Goal: Task Accomplishment & Management: Manage account settings

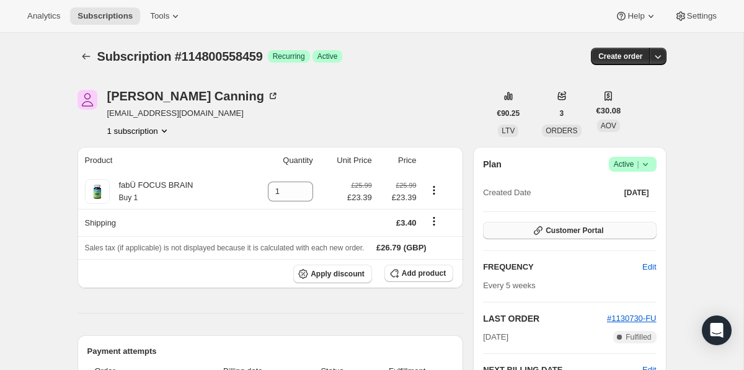
click at [544, 231] on button "Customer Portal" at bounding box center [569, 230] width 173 height 17
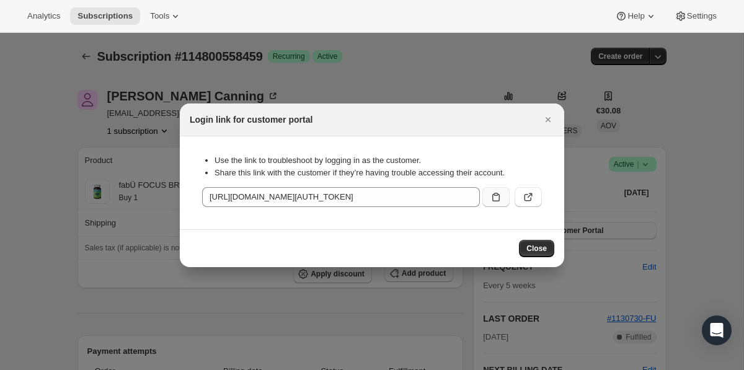
click at [497, 200] on icon ":rc0:" at bounding box center [496, 197] width 12 height 12
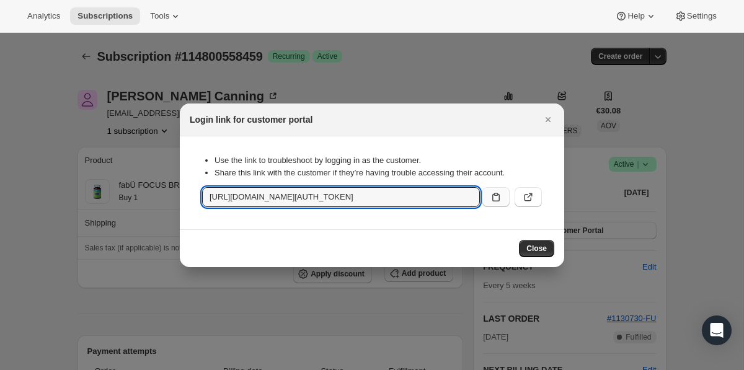
click at [493, 205] on button ":rc0:" at bounding box center [495, 197] width 27 height 20
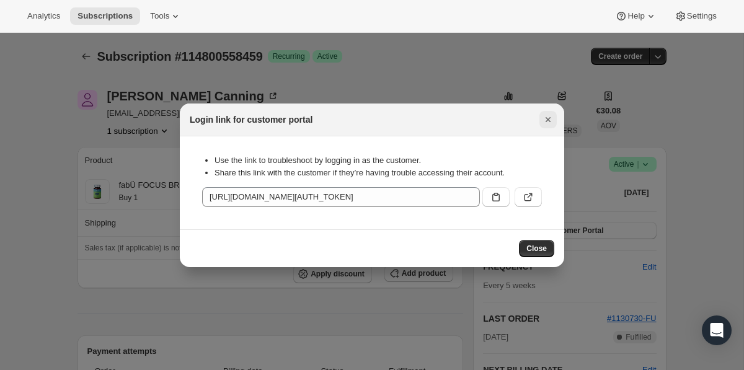
click at [553, 116] on icon "Close" at bounding box center [548, 119] width 12 height 12
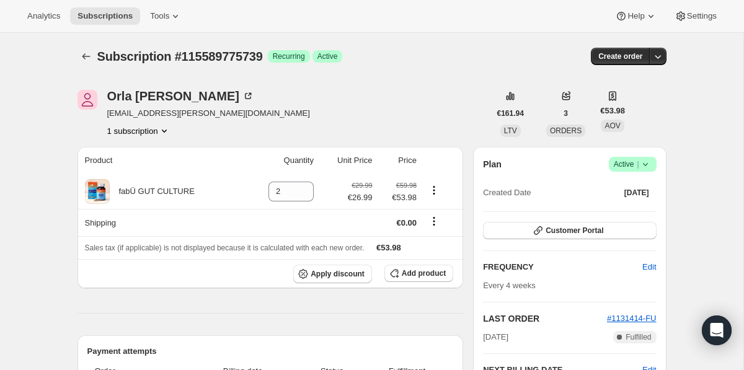
click at [639, 166] on icon at bounding box center [645, 164] width 12 height 12
click at [633, 208] on span "Cancel subscription" at bounding box center [629, 209] width 70 height 9
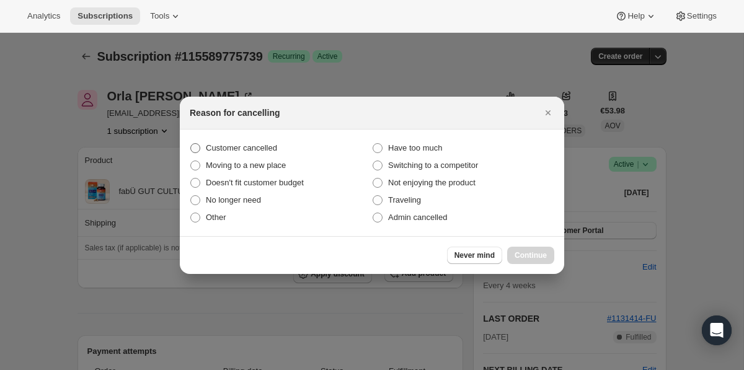
click at [256, 141] on label "Customer cancelled" at bounding box center [281, 147] width 182 height 17
click at [191, 143] on input "Customer cancelled" at bounding box center [190, 143] width 1 height 1
radio input "true"
click at [527, 257] on span "Continue" at bounding box center [530, 255] width 32 height 10
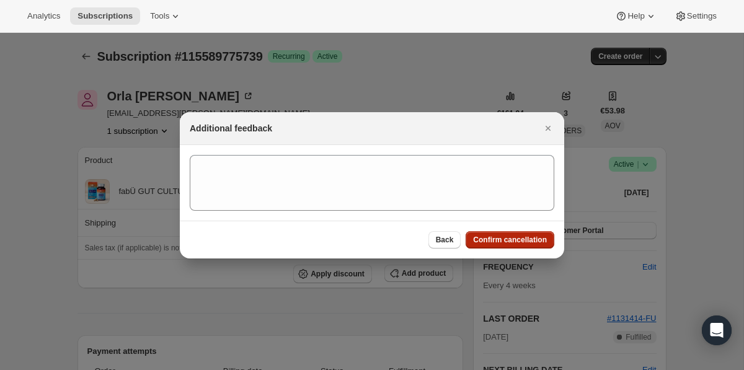
click at [511, 242] on span "Confirm cancellation" at bounding box center [510, 240] width 74 height 10
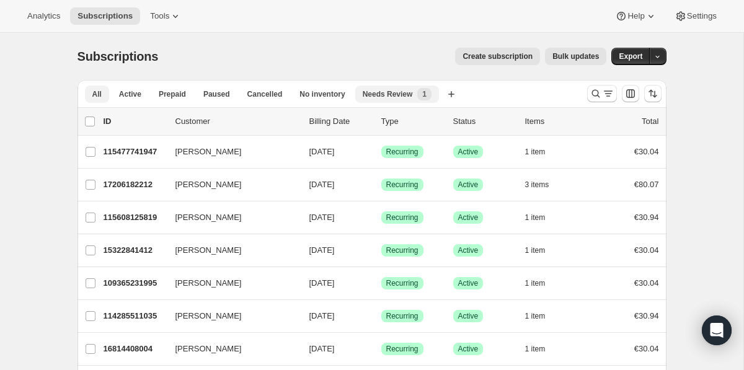
click at [391, 97] on span "Needs Review" at bounding box center [388, 94] width 50 height 10
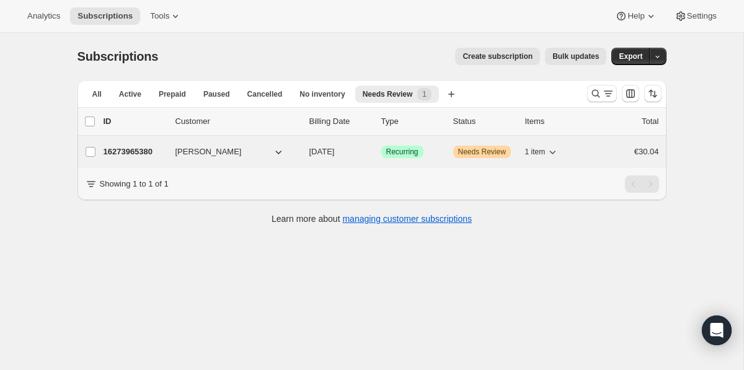
click at [448, 157] on div "16273965380 Aisling O’Brien 10/02/2025 Success Recurring Warning Needs Review 1…" at bounding box center [380, 151] width 555 height 17
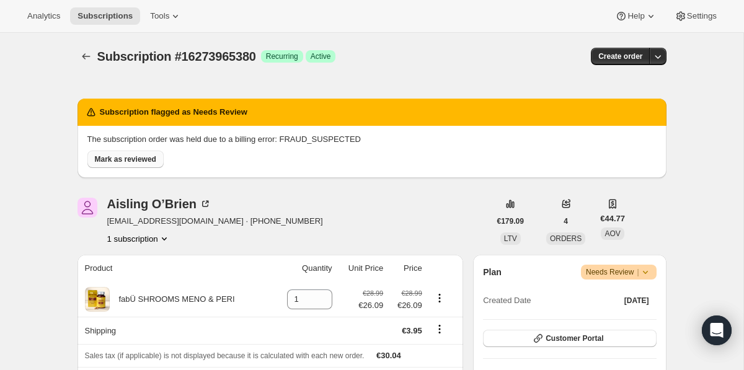
click at [121, 157] on span "Mark as reviewed" at bounding box center [125, 159] width 61 height 10
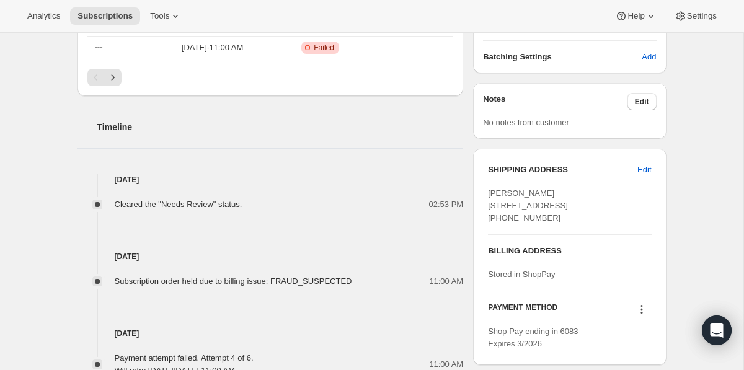
scroll to position [395, 0]
